Goal: Task Accomplishment & Management: Manage account settings

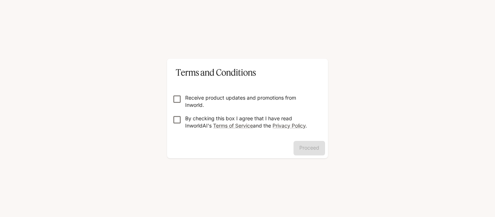
click at [185, 100] on p "Receive product updates and promotions from Inworld." at bounding box center [250, 101] width 130 height 14
click at [290, 141] on div "Proceed" at bounding box center [247, 149] width 161 height 17
click at [298, 146] on button "Proceed" at bounding box center [310, 148] width 32 height 14
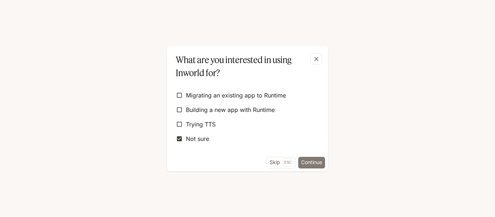
click at [311, 165] on button "Continue" at bounding box center [311, 163] width 27 height 12
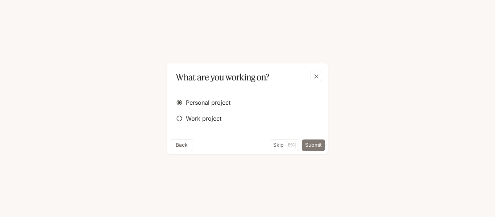
click at [323, 149] on button "Submit" at bounding box center [313, 146] width 23 height 12
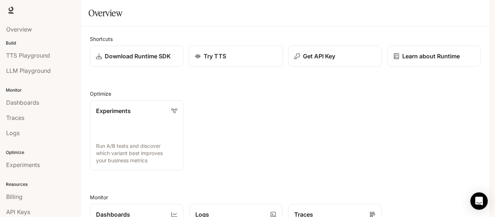
click at [255, 61] on div "Try TTS" at bounding box center [236, 56] width 82 height 9
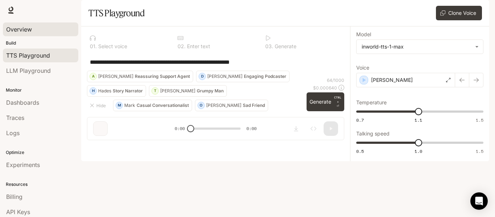
click at [27, 32] on span "Overview" at bounding box center [19, 29] width 26 height 9
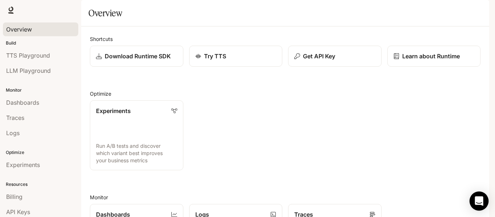
click at [478, 206] on div "Open Intercom Messenger" at bounding box center [479, 201] width 19 height 19
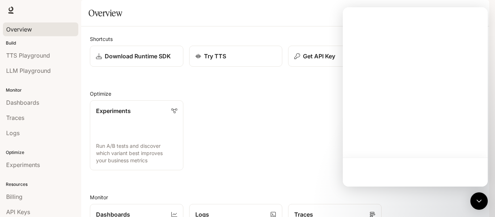
click at [490, 204] on div "Skip to main content Runtime Runtime Documentation Documentation Portal Overvie…" at bounding box center [247, 108] width 495 height 217
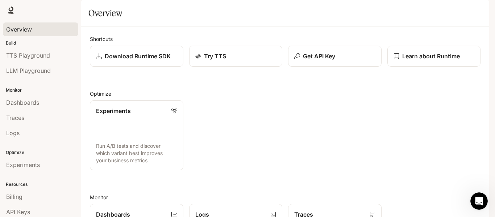
click at [477, 8] on icon "button" at bounding box center [479, 10] width 6 height 6
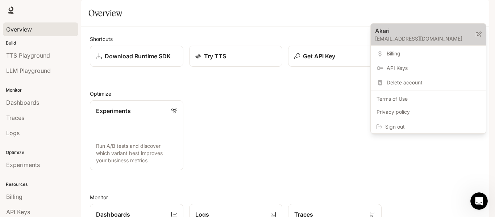
click at [464, 29] on p "Akari" at bounding box center [419, 30] width 89 height 9
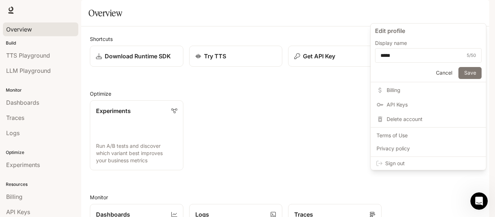
click at [473, 69] on button "Save" at bounding box center [470, 73] width 23 height 12
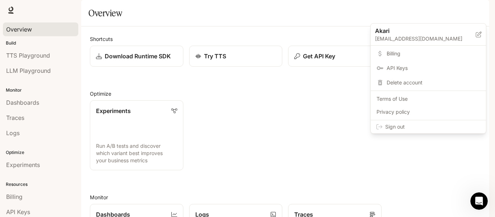
click at [478, 12] on div at bounding box center [247, 108] width 495 height 217
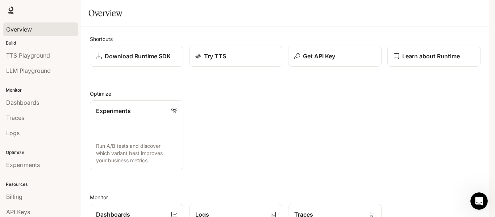
click at [477, 12] on icon "button" at bounding box center [479, 10] width 6 height 6
